Goal: Task Accomplishment & Management: Manage account settings

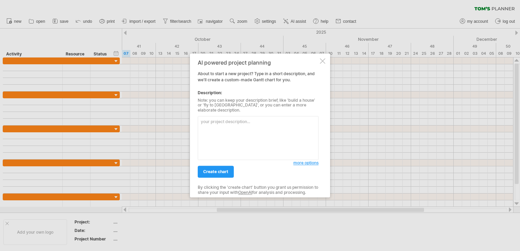
click at [319, 64] on div "AI powered project planning About to start a new project? Type in a short descr…" at bounding box center [260, 125] width 140 height 144
click at [321, 59] on div "AI powered project planning About to start a new project? Type in a short descr…" at bounding box center [260, 125] width 140 height 144
click at [322, 60] on div "AI powered project planning About to start a new project? Type in a short descr…" at bounding box center [260, 125] width 140 height 144
click at [322, 61] on div at bounding box center [322, 60] width 5 height 5
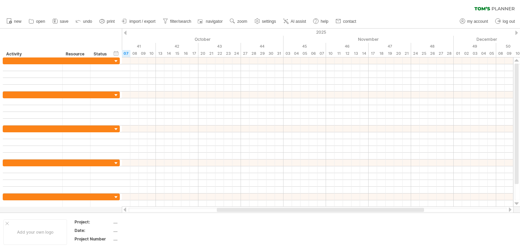
click at [475, 20] on span "my account" at bounding box center [478, 21] width 21 height 5
type input "**********"
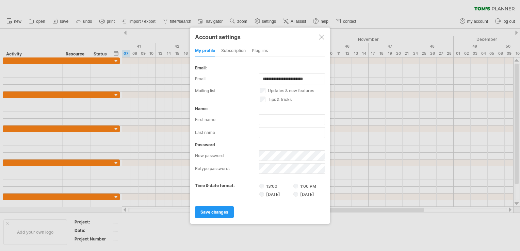
click at [268, 185] on label "13:00" at bounding box center [275, 186] width 33 height 6
click at [237, 54] on div "subscription" at bounding box center [233, 51] width 25 height 11
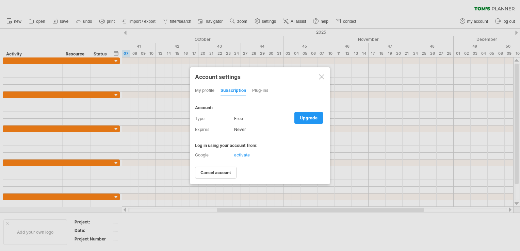
click at [264, 92] on div "Plug-ins" at bounding box center [260, 90] width 16 height 11
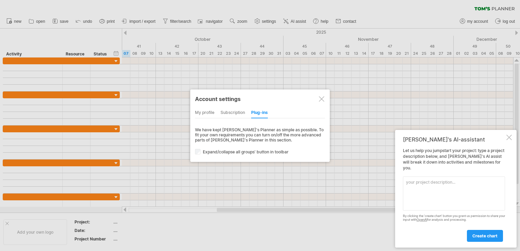
click at [320, 100] on div at bounding box center [321, 98] width 5 height 5
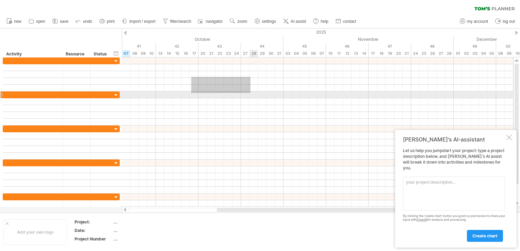
drag, startPoint x: 191, startPoint y: 77, endPoint x: 253, endPoint y: 94, distance: 63.5
click at [253, 94] on div at bounding box center [318, 133] width 392 height 150
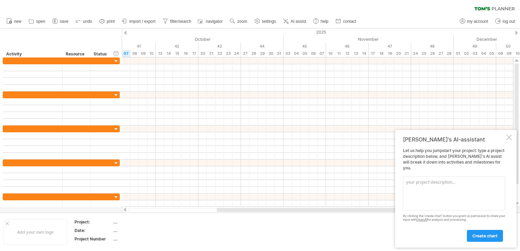
click at [56, 21] on icon at bounding box center [55, 21] width 7 height 7
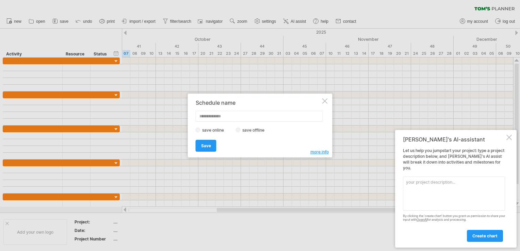
click at [325, 102] on div at bounding box center [324, 100] width 5 height 5
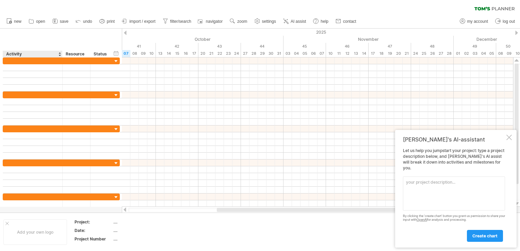
click at [45, 233] on div "Add your own logo" at bounding box center [35, 233] width 64 height 26
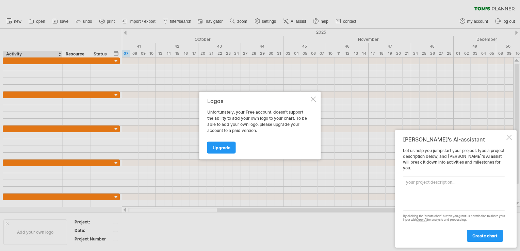
click at [220, 145] on span "Upgrade" at bounding box center [222, 147] width 18 height 5
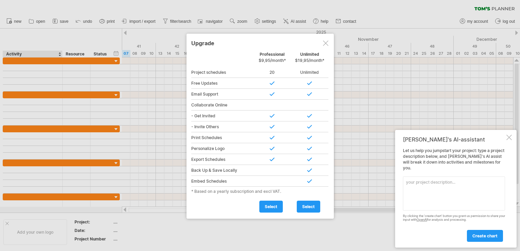
click at [325, 42] on div at bounding box center [325, 43] width 5 height 5
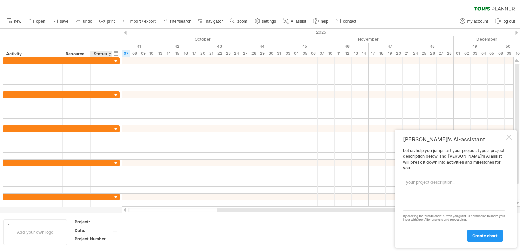
click at [116, 225] on td "...." at bounding box center [142, 223] width 58 height 8
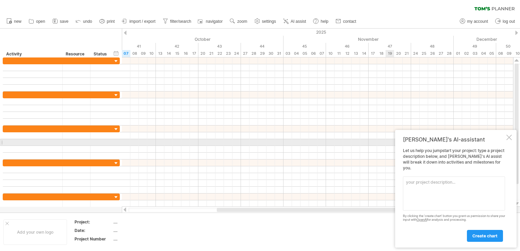
click at [510, 140] on div at bounding box center [509, 137] width 5 height 5
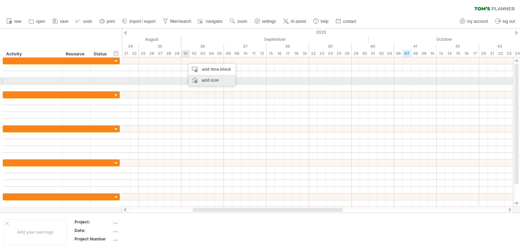
click at [200, 79] on div "add icon" at bounding box center [212, 80] width 47 height 11
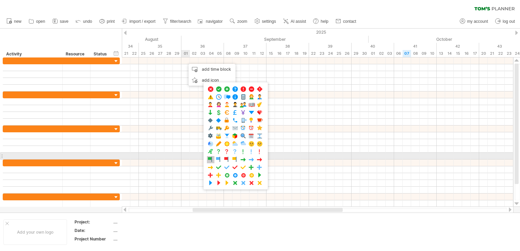
click at [210, 157] on span at bounding box center [210, 160] width 7 height 6
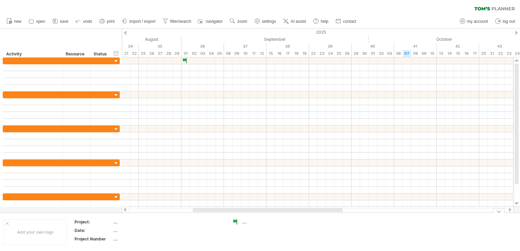
click at [242, 219] on div "...." at bounding box center [260, 222] width 37 height 6
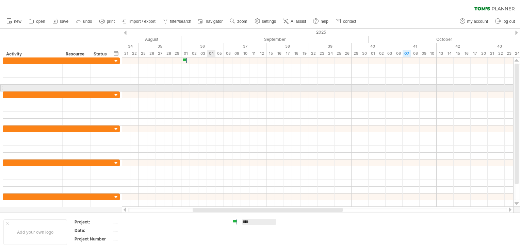
type input "*****"
click at [201, 90] on div at bounding box center [318, 88] width 392 height 7
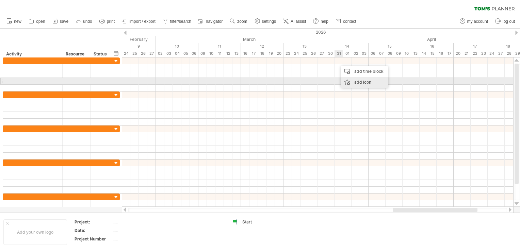
click at [356, 83] on div "add icon" at bounding box center [364, 82] width 47 height 11
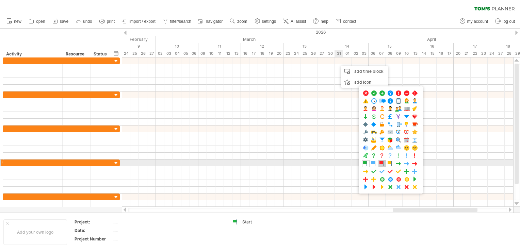
click at [381, 163] on span at bounding box center [382, 164] width 7 height 6
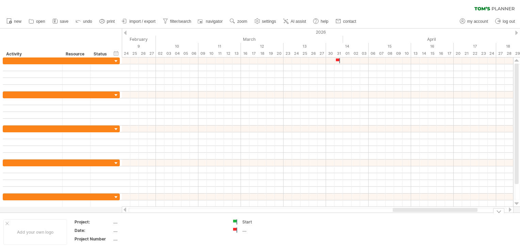
click at [247, 235] on td "Start ...." at bounding box center [256, 232] width 54 height 26
click at [243, 230] on div "...." at bounding box center [260, 230] width 37 height 6
type input "*"
type input "**********"
click at [109, 22] on span "print" at bounding box center [111, 21] width 8 height 5
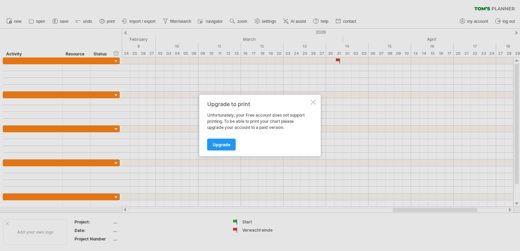
click at [313, 103] on div at bounding box center [313, 102] width 5 height 5
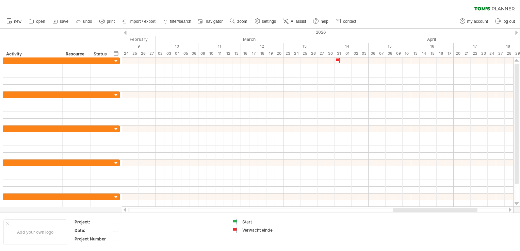
click at [145, 20] on span "import / export" at bounding box center [142, 21] width 26 height 5
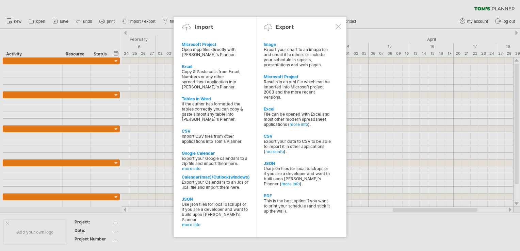
click at [284, 201] on div "This is the best option if you want to print your schedule (and stick it up the…" at bounding box center [297, 206] width 67 height 15
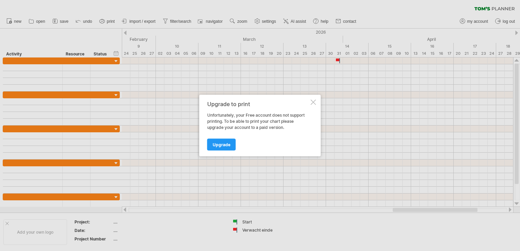
click at [310, 105] on div "Upgrade to print Unfortunately, your Free account does not support printing. To…" at bounding box center [261, 126] width 122 height 62
click at [312, 101] on div at bounding box center [313, 102] width 5 height 5
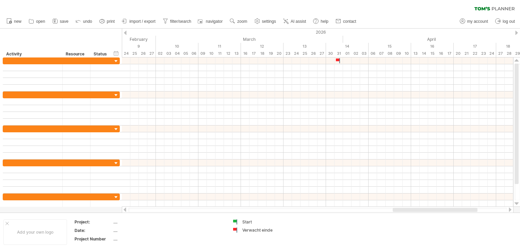
click at [153, 21] on span "import / export" at bounding box center [142, 21] width 26 height 5
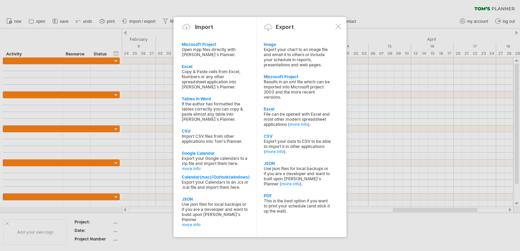
click at [282, 46] on div "Image" at bounding box center [297, 44] width 67 height 5
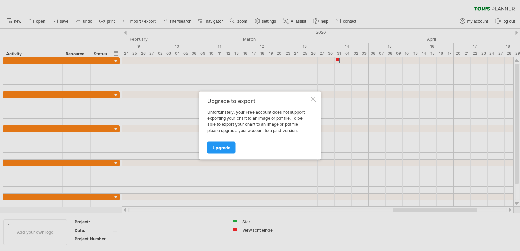
click at [315, 100] on div at bounding box center [313, 99] width 5 height 5
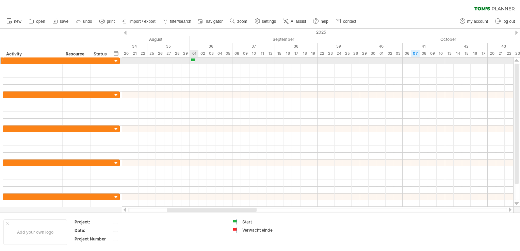
click at [193, 62] on div at bounding box center [194, 61] width 7 height 6
click at [195, 59] on div at bounding box center [193, 61] width 7 height 6
click at [192, 60] on div at bounding box center [193, 61] width 7 height 6
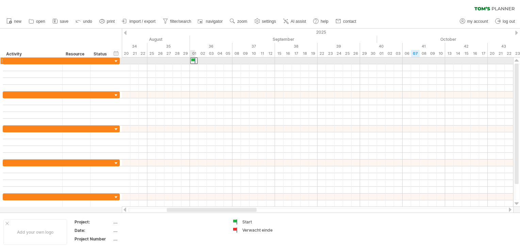
click at [192, 60] on div at bounding box center [193, 61] width 7 height 6
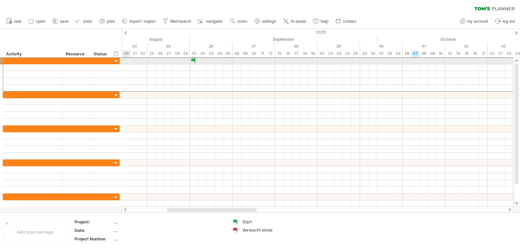
click at [99, 59] on div at bounding box center [101, 61] width 15 height 6
click at [193, 60] on div at bounding box center [194, 61] width 7 height 6
click at [193, 58] on div at bounding box center [193, 61] width 7 height 6
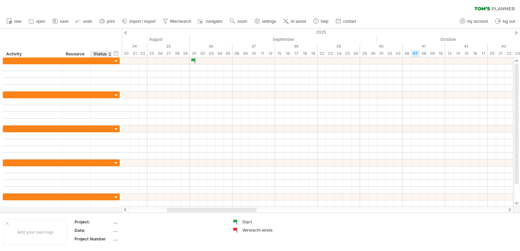
click at [117, 53] on div "hide start/end/duration show start/end/duration" at bounding box center [116, 53] width 6 height 7
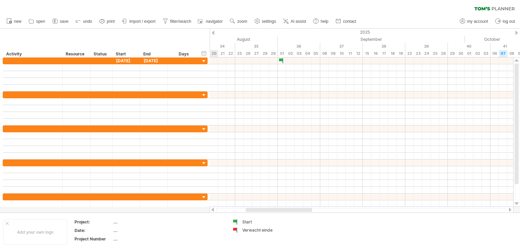
click at [204, 53] on div "hide start/end/duration show start/end/duration" at bounding box center [204, 53] width 6 height 7
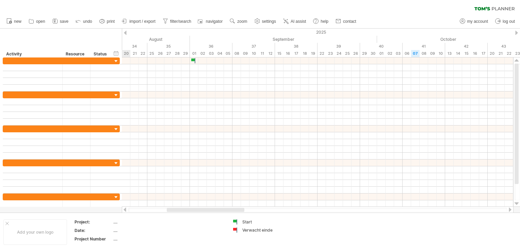
click at [116, 50] on div "hide start/end/duration show start/end/duration" at bounding box center [116, 53] width 6 height 7
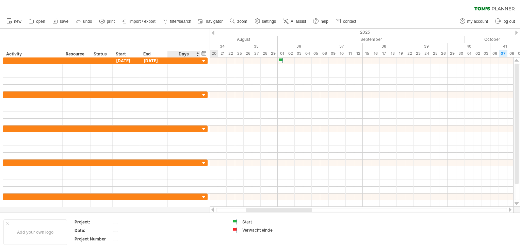
click at [208, 54] on div "hide start/end/duration show start/end/duration ******** Activity ******** Reso…" at bounding box center [105, 43] width 210 height 29
click at [201, 55] on div "hide start/end/duration show start/end/duration" at bounding box center [204, 53] width 6 height 7
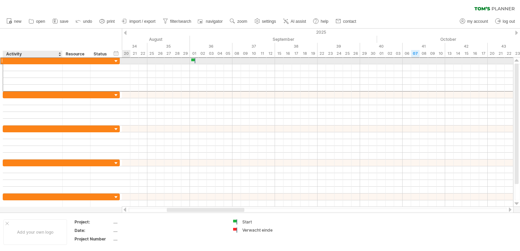
click at [26, 60] on div at bounding box center [32, 61] width 52 height 6
type input "********"
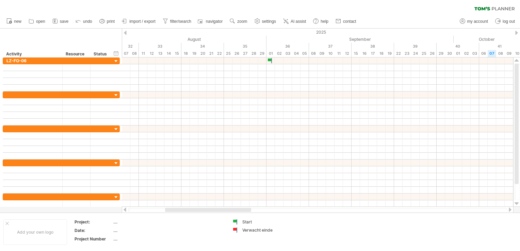
click at [211, 25] on link "navigator" at bounding box center [211, 21] width 28 height 9
click at [211, 22] on span "navigator" at bounding box center [214, 21] width 17 height 5
click at [177, 18] on link "filter/search" at bounding box center [177, 21] width 32 height 9
type input "**********"
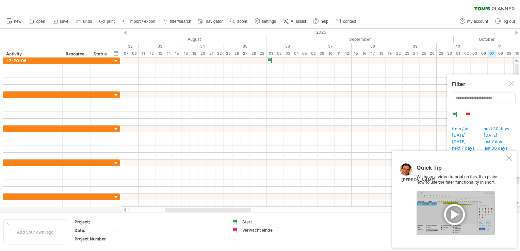
click at [177, 18] on link "filter/search" at bounding box center [177, 21] width 32 height 9
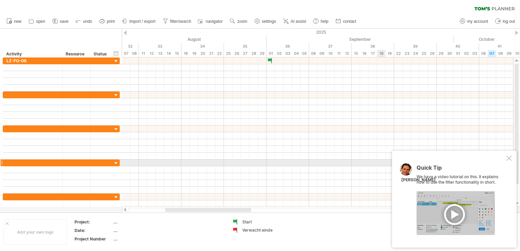
click at [508, 161] on div "Quick Tip We have a video tutorial on this. It explains how to use the filter f…" at bounding box center [454, 199] width 125 height 97
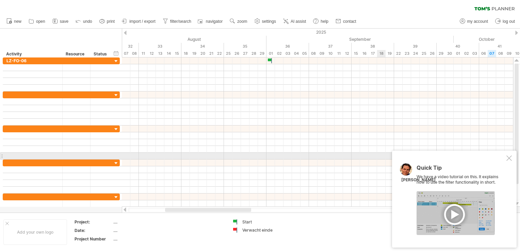
click at [510, 154] on div "Quick Tip We have a video tutorial on this. It explains how to use the filter f…" at bounding box center [454, 199] width 125 height 97
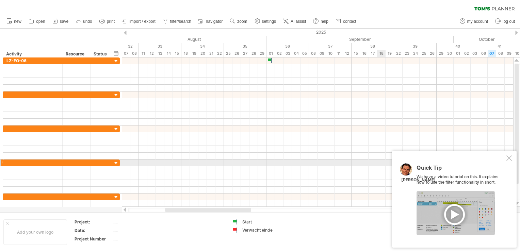
click at [505, 160] on div "Quick Tip We have a video tutorial on this. It explains how to use the filter f…" at bounding box center [454, 199] width 125 height 97
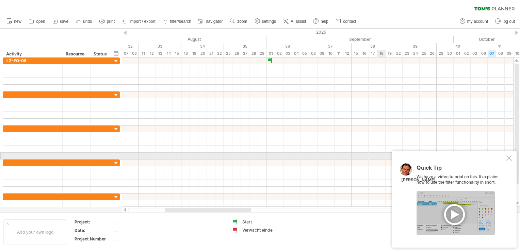
click at [508, 158] on div at bounding box center [509, 158] width 5 height 5
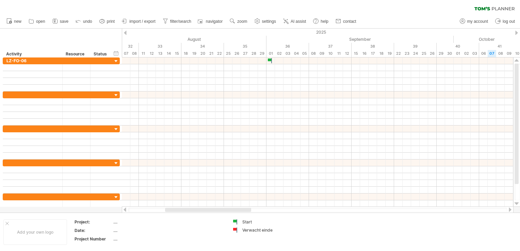
click at [482, 21] on span "my account" at bounding box center [478, 21] width 21 height 5
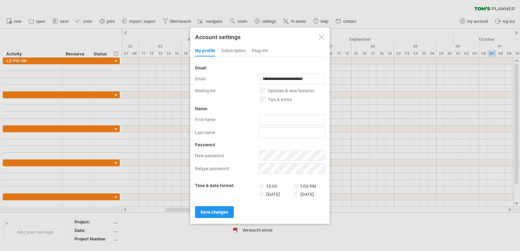
click at [221, 42] on div "Account settings" at bounding box center [260, 37] width 130 height 12
click at [237, 38] on div "Account settings" at bounding box center [260, 37] width 130 height 12
click at [238, 52] on div "subscription" at bounding box center [233, 51] width 25 height 11
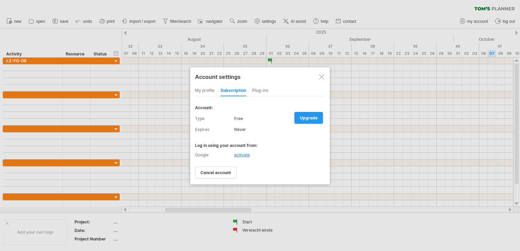
click at [203, 91] on div "my profile" at bounding box center [204, 90] width 19 height 11
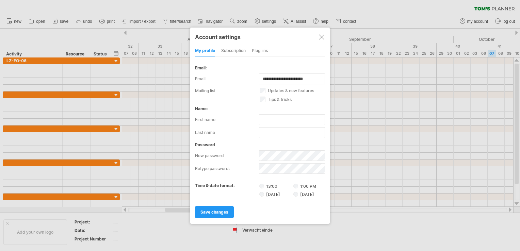
click at [320, 37] on div at bounding box center [321, 36] width 5 height 5
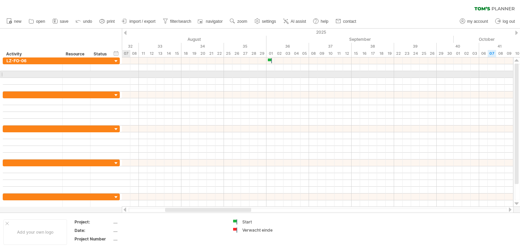
click at [120, 74] on div at bounding box center [61, 74] width 117 height 7
click at [120, 74] on div at bounding box center [121, 74] width 3 height 7
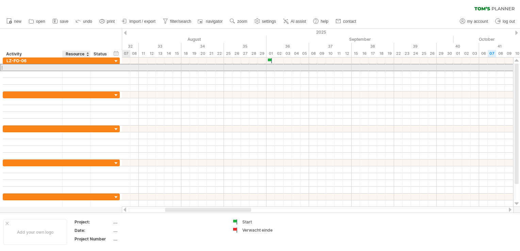
click at [74, 68] on div at bounding box center [76, 67] width 21 height 6
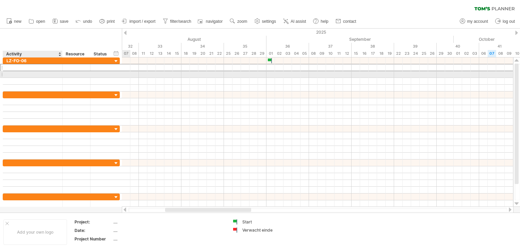
click at [20, 75] on div at bounding box center [32, 74] width 52 height 6
click at [20, 75] on input "text" at bounding box center [32, 74] width 52 height 6
click at [3, 76] on div at bounding box center [33, 74] width 60 height 6
click at [3, 75] on div at bounding box center [33, 74] width 60 height 6
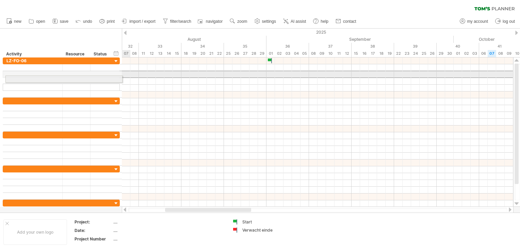
drag, startPoint x: 3, startPoint y: 75, endPoint x: 3, endPoint y: 79, distance: 3.4
click at [3, 79] on div "******** LZ-FO-06" at bounding box center [61, 78] width 117 height 40
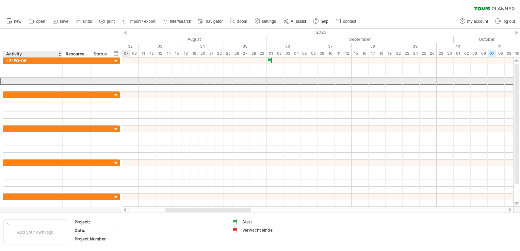
click at [12, 82] on div at bounding box center [32, 81] width 52 height 6
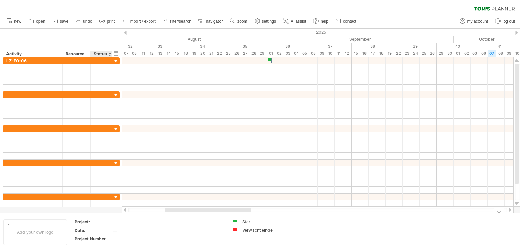
click at [117, 223] on div "...." at bounding box center [141, 222] width 57 height 6
type input "********"
click at [125, 225] on td "********" at bounding box center [142, 223] width 58 height 8
click at [125, 229] on div "...." at bounding box center [141, 231] width 57 height 6
click at [120, 236] on div "...." at bounding box center [141, 239] width 57 height 6
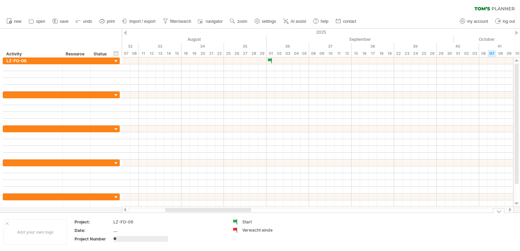
type input "***"
click at [117, 236] on div "001" at bounding box center [141, 239] width 57 height 6
click at [86, 223] on div "Project:" at bounding box center [93, 222] width 37 height 6
click at [88, 231] on div "Date:" at bounding box center [93, 231] width 37 height 6
click at [88, 231] on input "*****" at bounding box center [92, 231] width 35 height 6
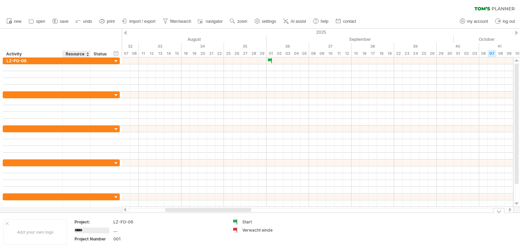
type input "******"
click at [93, 237] on div "Project Number" at bounding box center [93, 239] width 37 height 6
click at [93, 237] on input "**********" at bounding box center [92, 239] width 35 height 6
click at [98, 238] on input "**********" at bounding box center [92, 239] width 35 height 6
type input "**********"
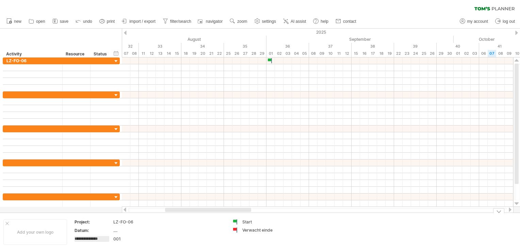
click at [201, 234] on td at bounding box center [202, 232] width 54 height 26
click at [140, 21] on span "import / export" at bounding box center [142, 21] width 26 height 5
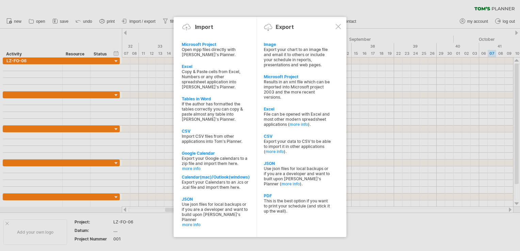
click at [283, 116] on div "File can be opened with Excel and most other modern spreadsheet applications ( …" at bounding box center [297, 119] width 67 height 15
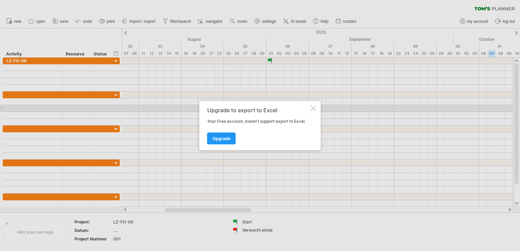
click at [313, 111] on div at bounding box center [313, 108] width 5 height 5
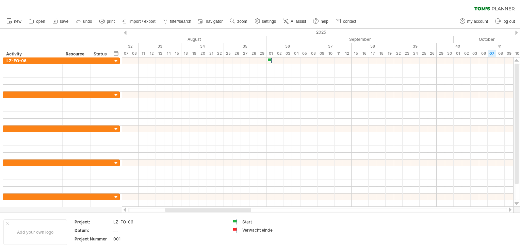
click at [154, 20] on span "import / export" at bounding box center [142, 21] width 26 height 5
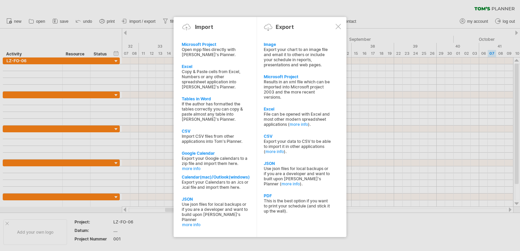
click at [336, 27] on div at bounding box center [338, 26] width 5 height 5
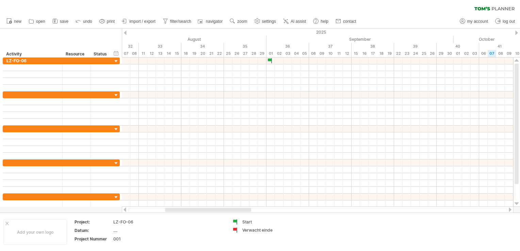
click at [320, 24] on link "help" at bounding box center [321, 21] width 19 height 9
click at [264, 20] on span "settings" at bounding box center [269, 21] width 14 height 5
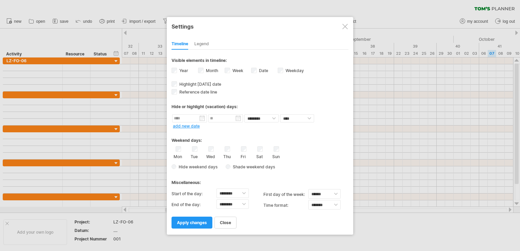
click at [199, 47] on div "Legend" at bounding box center [201, 44] width 15 height 11
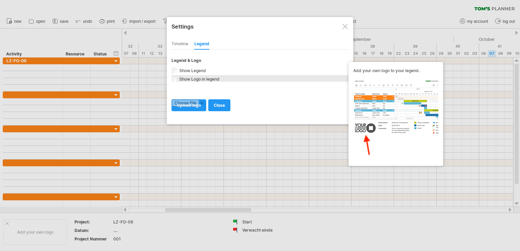
click at [185, 78] on span "Show Logo in legend" at bounding box center [199, 79] width 42 height 5
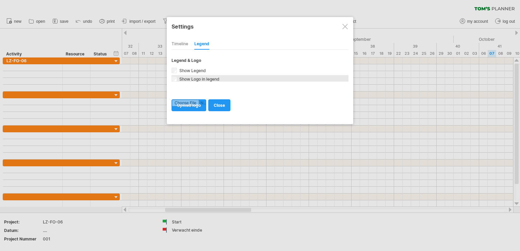
click at [189, 80] on span "Show Logo in legend" at bounding box center [199, 79] width 42 height 5
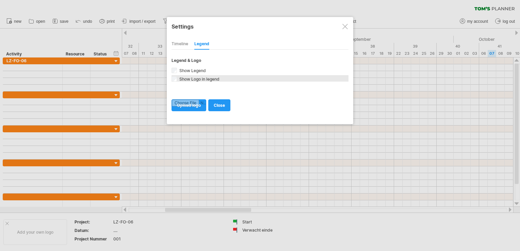
click at [189, 80] on span "Show Logo in legend" at bounding box center [199, 79] width 42 height 5
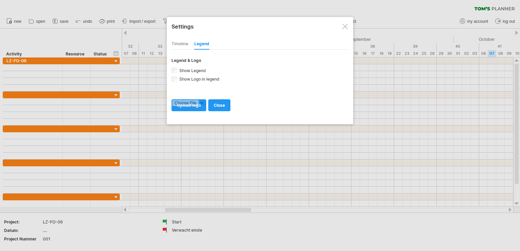
click at [196, 105] on input "file" at bounding box center [189, 105] width 34 height 11
type input "**********"
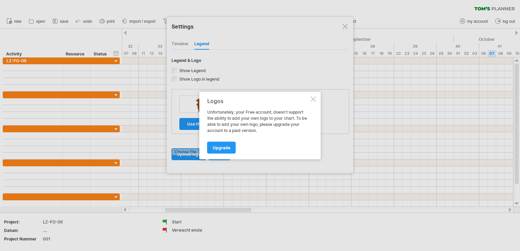
click at [311, 97] on div at bounding box center [313, 99] width 5 height 5
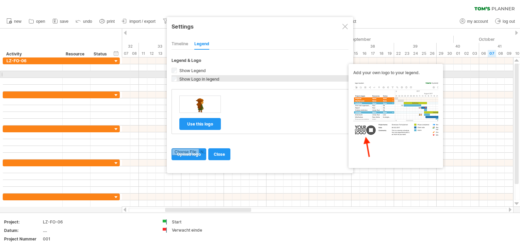
click at [195, 77] on span "Show Logo in legend" at bounding box center [199, 79] width 42 height 5
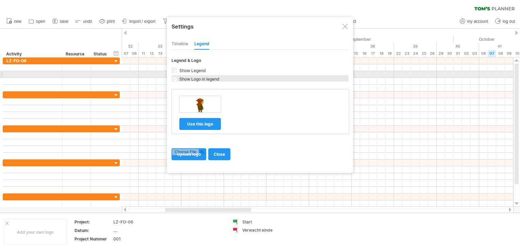
click at [195, 77] on span "Show Logo in legend" at bounding box center [199, 79] width 42 height 5
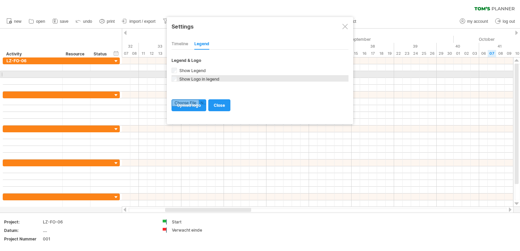
click at [195, 77] on span "Show Logo in legend" at bounding box center [199, 79] width 42 height 5
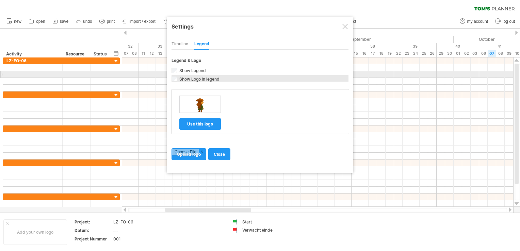
click at [195, 77] on span "Show Logo in legend" at bounding box center [199, 79] width 42 height 5
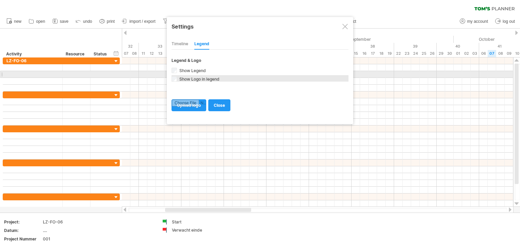
click at [195, 77] on span "Show Logo in legend" at bounding box center [199, 79] width 42 height 5
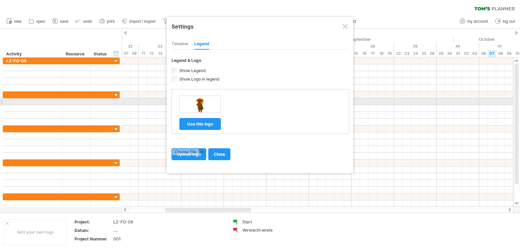
drag, startPoint x: 200, startPoint y: 101, endPoint x: 234, endPoint y: 100, distance: 33.7
click at [234, 100] on div "use this logo" at bounding box center [260, 112] width 177 height 44
click at [208, 102] on div at bounding box center [200, 104] width 42 height 17
click at [198, 104] on img at bounding box center [200, 104] width 11 height 16
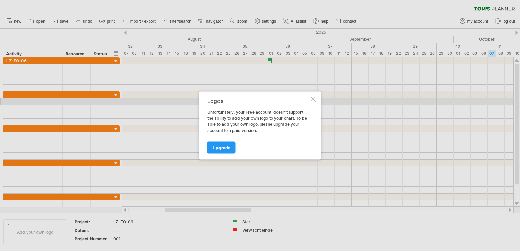
click at [309, 101] on div "Logos Unfortunately, your Free account, doesn't support the ability to add your…" at bounding box center [261, 126] width 122 height 68
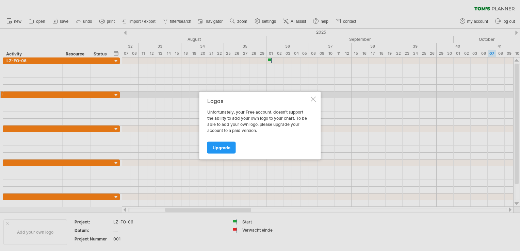
click at [314, 98] on div at bounding box center [313, 99] width 5 height 5
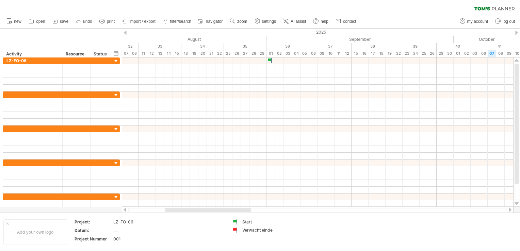
click at [263, 18] on link "settings" at bounding box center [265, 21] width 25 height 9
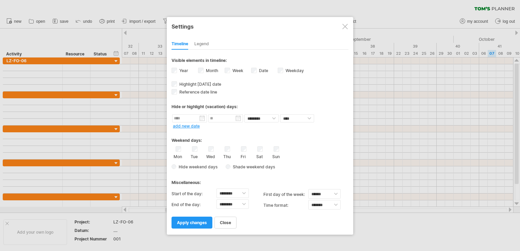
click at [211, 44] on div "Timeline Legend" at bounding box center [260, 42] width 177 height 15
click at [204, 43] on div "Legend" at bounding box center [201, 44] width 15 height 11
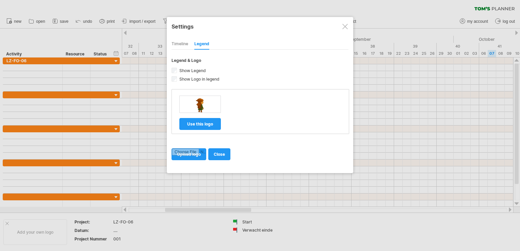
click at [223, 152] on span "close" at bounding box center [219, 154] width 11 height 5
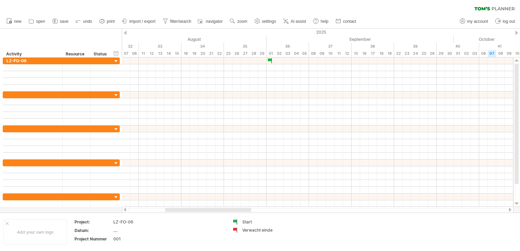
click at [265, 20] on span "settings" at bounding box center [269, 21] width 14 height 5
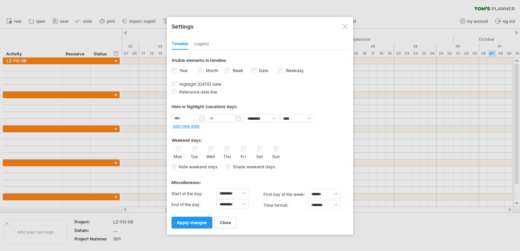
click at [202, 43] on div "Legend" at bounding box center [201, 44] width 15 height 11
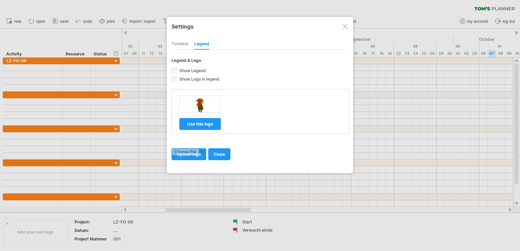
click at [186, 152] on input "file" at bounding box center [189, 154] width 34 height 11
type input "**********"
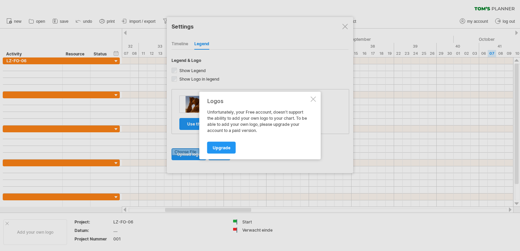
click at [317, 98] on div "Logos Unfortunately, your Free account, doesn't support the ability to add your…" at bounding box center [261, 126] width 122 height 68
click at [313, 98] on div at bounding box center [313, 99] width 5 height 5
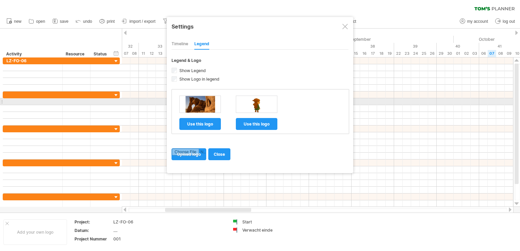
click at [205, 101] on img at bounding box center [201, 104] width 30 height 17
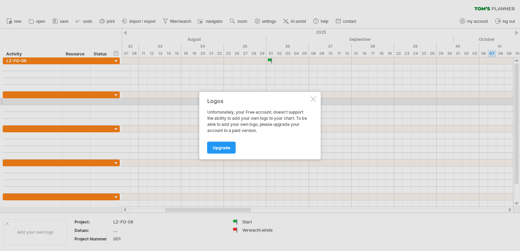
click at [313, 101] on div at bounding box center [313, 99] width 5 height 5
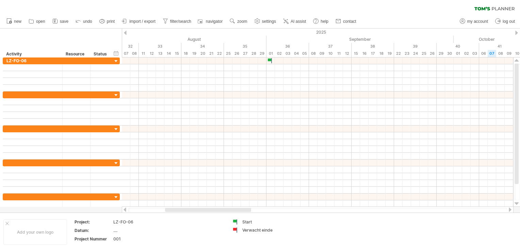
click at [268, 22] on span "settings" at bounding box center [269, 21] width 14 height 5
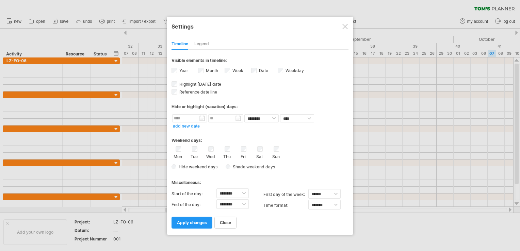
click at [198, 40] on div "Legend" at bounding box center [201, 44] width 15 height 11
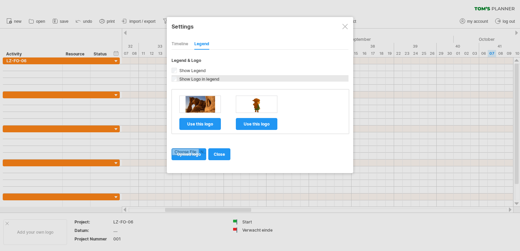
click at [178, 78] on span "Show Logo in legend" at bounding box center [199, 79] width 42 height 5
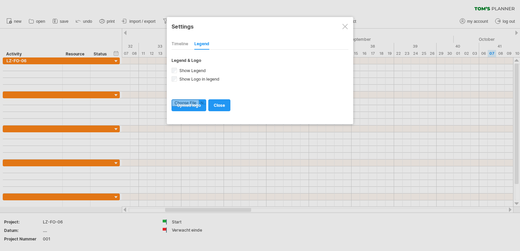
click at [194, 108] on input "file" at bounding box center [189, 105] width 34 height 11
type input "**********"
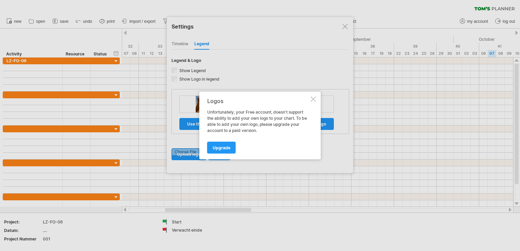
click at [313, 97] on div at bounding box center [313, 99] width 5 height 5
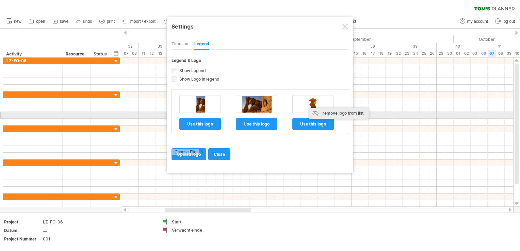
click at [321, 113] on div "remove logo from list" at bounding box center [339, 113] width 59 height 11
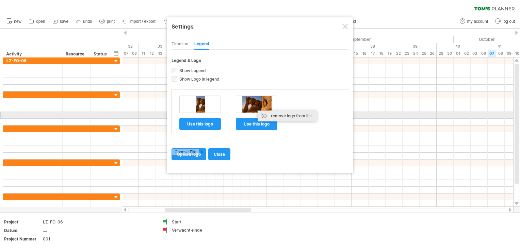
click at [270, 117] on div "remove logo from list" at bounding box center [287, 116] width 59 height 11
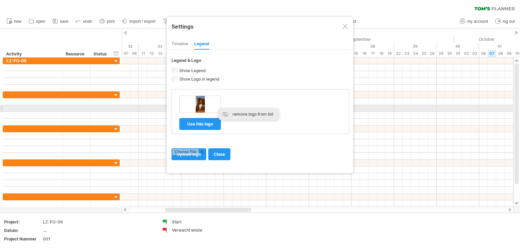
click at [231, 111] on div "remove logo from list" at bounding box center [248, 114] width 59 height 11
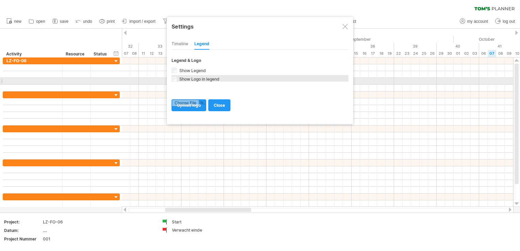
click at [190, 78] on span "Show Logo in legend" at bounding box center [199, 79] width 42 height 5
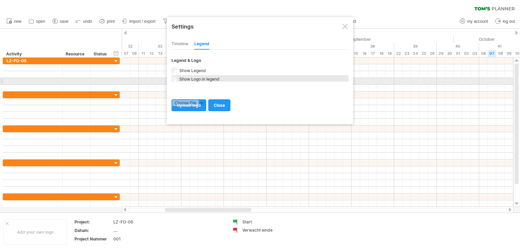
click at [192, 79] on span "Show Logo in legend" at bounding box center [199, 79] width 42 height 5
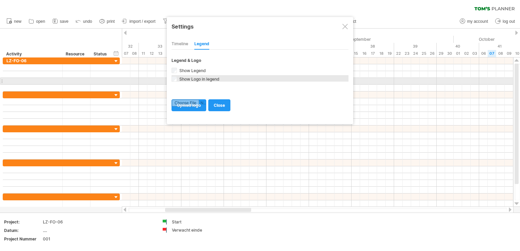
click at [192, 79] on span "Show Logo in legend" at bounding box center [199, 79] width 42 height 5
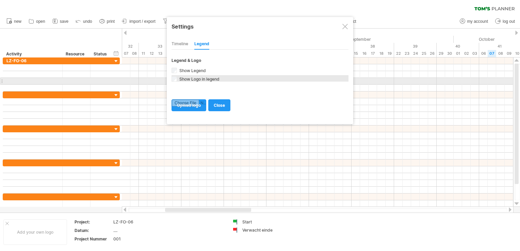
click at [192, 79] on span "Show Logo in legend" at bounding box center [199, 79] width 42 height 5
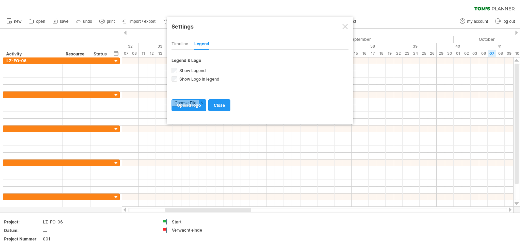
click at [182, 40] on div "Timeline" at bounding box center [180, 44] width 17 height 11
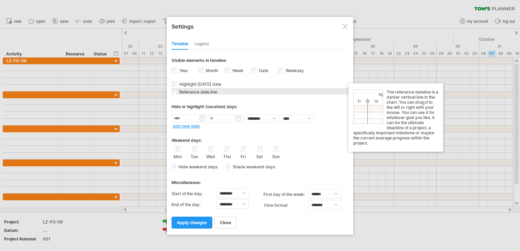
click at [198, 92] on span "Reference date line" at bounding box center [197, 92] width 39 height 5
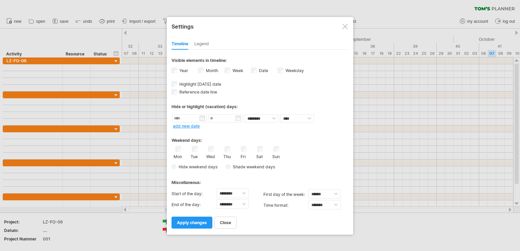
click at [204, 221] on span "apply changes" at bounding box center [192, 222] width 30 height 5
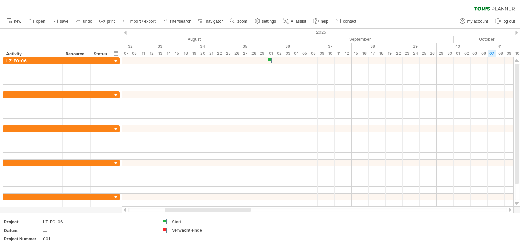
click at [256, 22] on use at bounding box center [257, 21] width 7 height 7
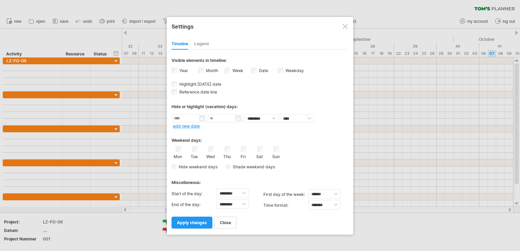
click at [343, 25] on div at bounding box center [345, 26] width 5 height 5
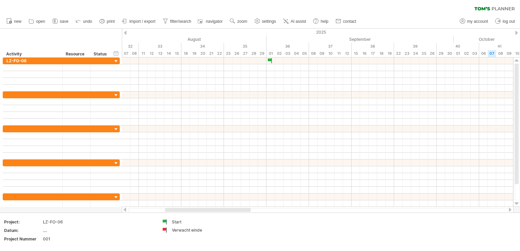
click at [15, 23] on span "new" at bounding box center [17, 21] width 7 height 5
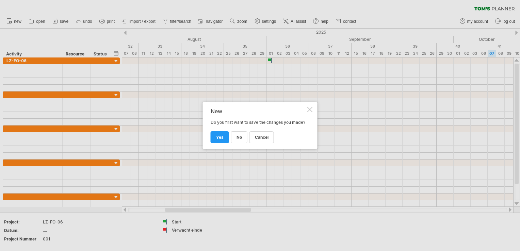
click at [222, 140] on span "yes" at bounding box center [219, 137] width 7 height 5
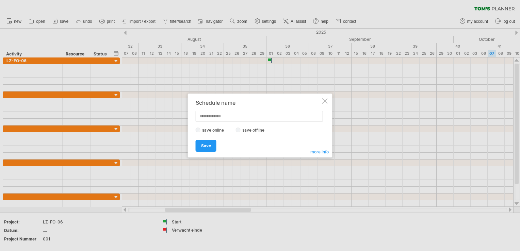
click at [207, 145] on span "Save" at bounding box center [206, 145] width 10 height 5
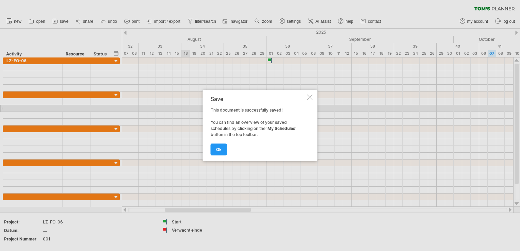
click at [310, 96] on div at bounding box center [310, 97] width 5 height 5
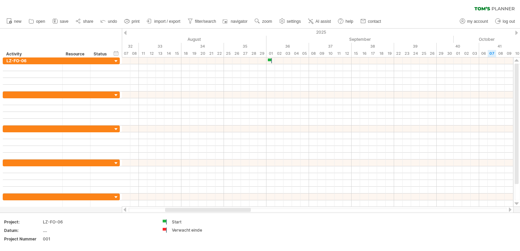
click at [480, 21] on span "my account" at bounding box center [478, 21] width 21 height 5
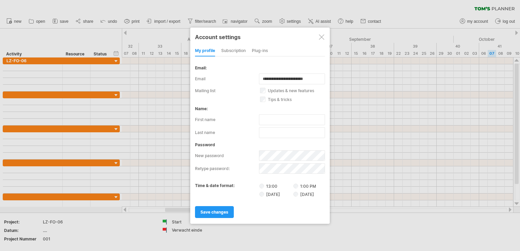
click at [321, 35] on div at bounding box center [321, 36] width 5 height 5
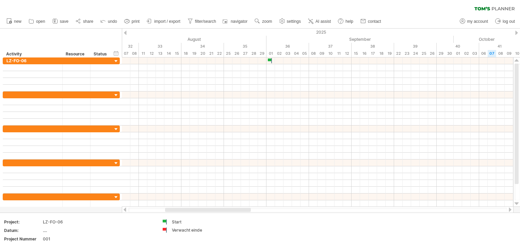
click at [488, 8] on icon at bounding box center [483, 8] width 16 height 3
